Goal: Find specific page/section: Find specific page/section

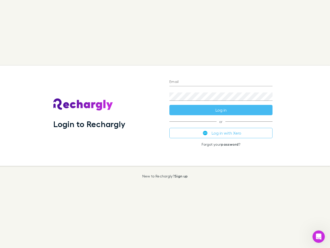
click at [165, 124] on div "Login to Rechargly" at bounding box center [107, 116] width 116 height 100
click at [221, 82] on input "Email" at bounding box center [221, 82] width 103 height 8
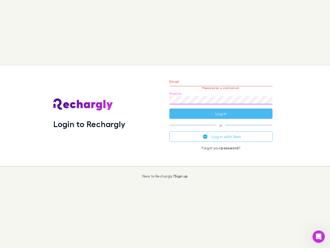
click at [221, 110] on form "Email Please enter a valid email. Password Log in" at bounding box center [221, 96] width 103 height 45
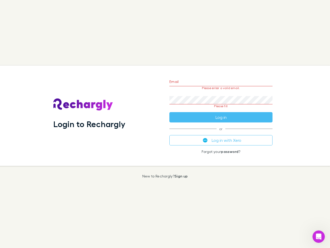
click at [221, 133] on div "Email Please enter a valid email. Password Please fill Log in or Log in with Xe…" at bounding box center [220, 116] width 111 height 100
click at [319, 236] on icon "Open Intercom Messenger" at bounding box center [319, 236] width 9 height 9
